Goal: Go to known website: Access a specific website the user already knows

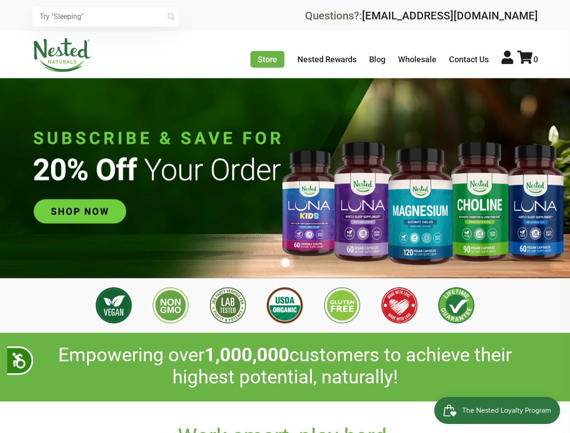
scroll to position [0, 475]
